Goal: Task Accomplishment & Management: Complete application form

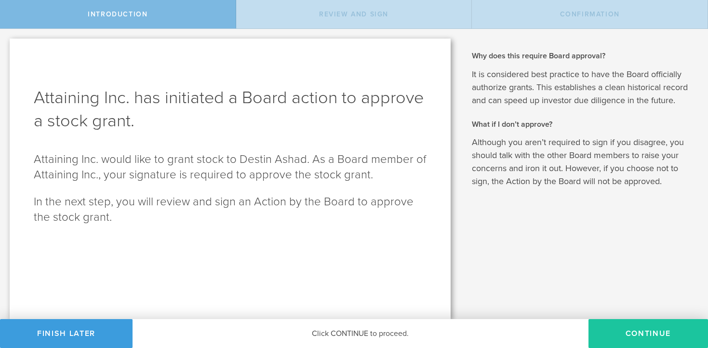
click at [609, 328] on button "Continue" at bounding box center [648, 333] width 120 height 29
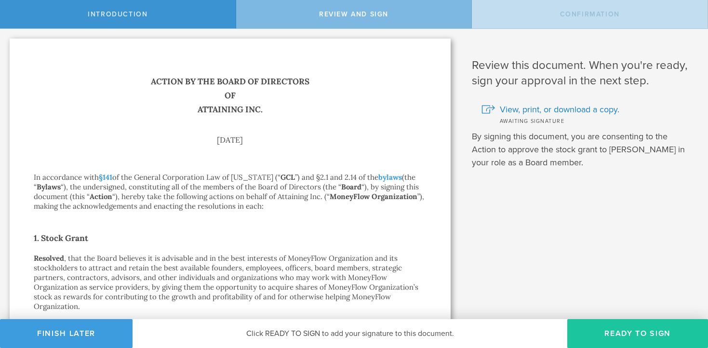
click at [644, 333] on button "Ready to Sign" at bounding box center [637, 333] width 141 height 29
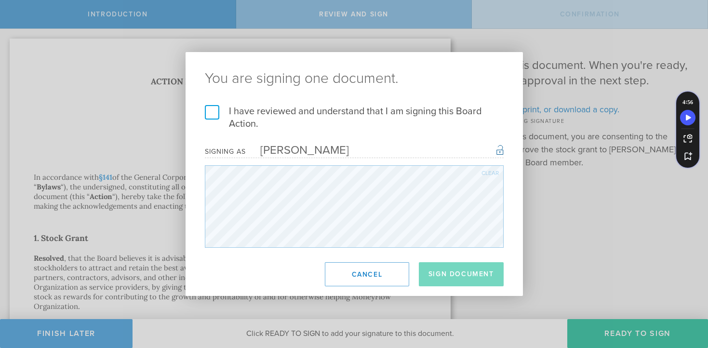
click at [207, 114] on label "I have reviewed and understand that I am signing this Board Action." at bounding box center [354, 117] width 299 height 25
click at [0, 0] on input "I have reviewed and understand that I am signing this Board Action." at bounding box center [0, 0] width 0 height 0
click at [442, 274] on button "Sign Document" at bounding box center [461, 274] width 85 height 24
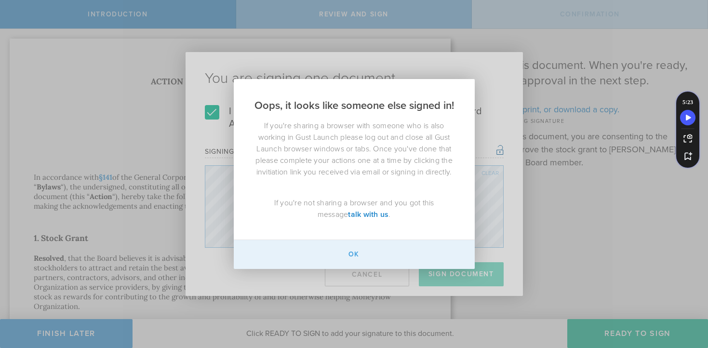
click at [358, 252] on button "Ok" at bounding box center [354, 254] width 241 height 29
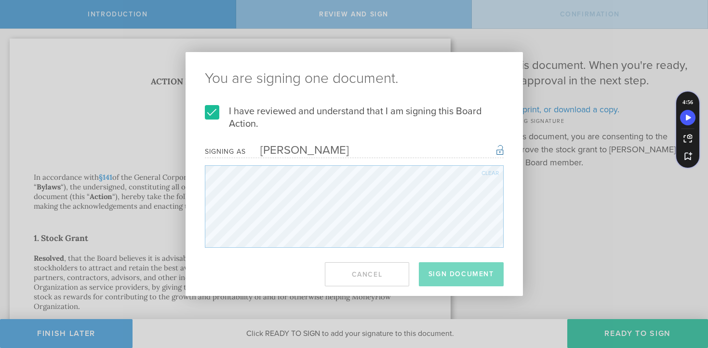
click at [516, 247] on div "I have reviewed and understand that I am signing this Board Action. I understan…" at bounding box center [354, 176] width 337 height 143
click at [489, 109] on label "I have reviewed and understand that I am signing this Board Action." at bounding box center [354, 117] width 299 height 25
click at [0, 0] on input "I have reviewed and understand that I am signing this Board Action." at bounding box center [0, 0] width 0 height 0
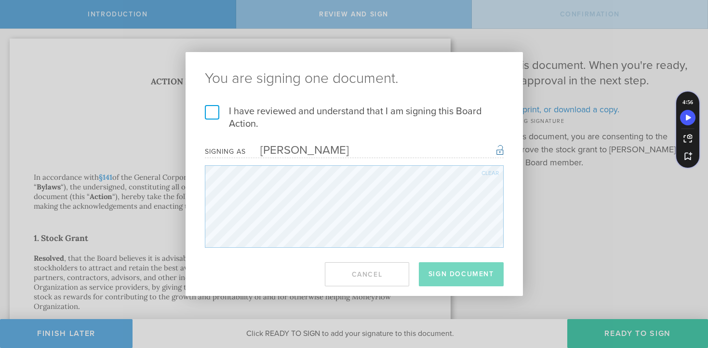
click at [170, 82] on div "You are signing one document. I have reviewed and understand that I am signing …" at bounding box center [354, 174] width 708 height 348
click at [209, 112] on label "I have reviewed and understand that I am signing this Board Action." at bounding box center [354, 117] width 299 height 25
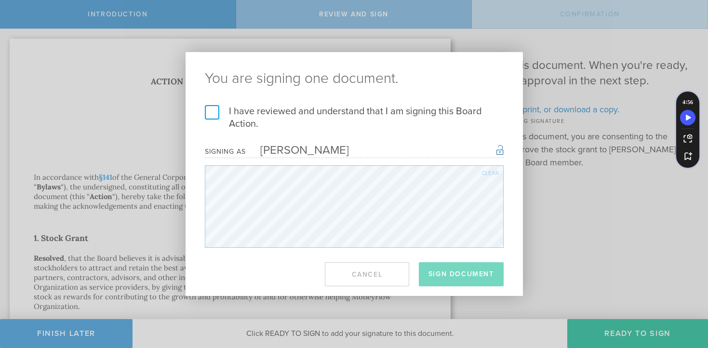
click at [0, 0] on input "I have reviewed and understand that I am signing this Board Action." at bounding box center [0, 0] width 0 height 0
click at [479, 68] on h2 "You are signing one document." at bounding box center [354, 78] width 337 height 53
click at [525, 33] on div "You are signing one document. I have reviewed and understand that I am signing …" at bounding box center [354, 174] width 708 height 348
